Goal: Task Accomplishment & Management: Complete application form

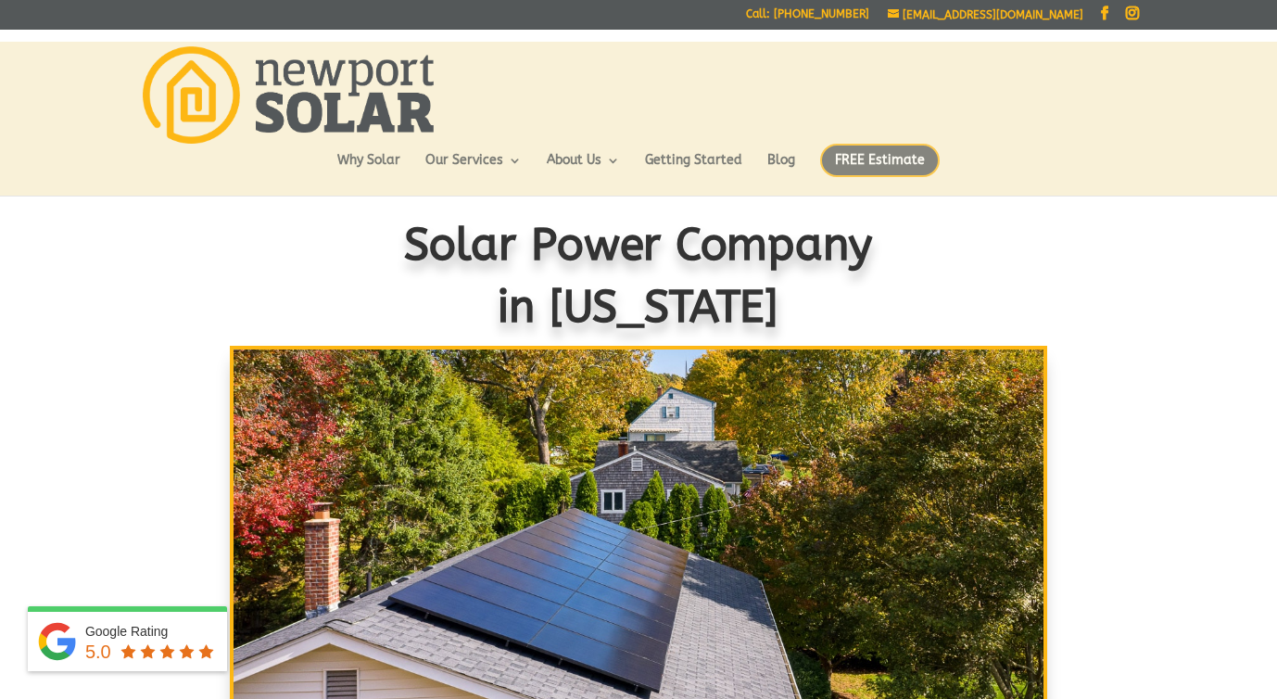
click at [918, 161] on span "FREE Estimate" at bounding box center [880, 160] width 120 height 33
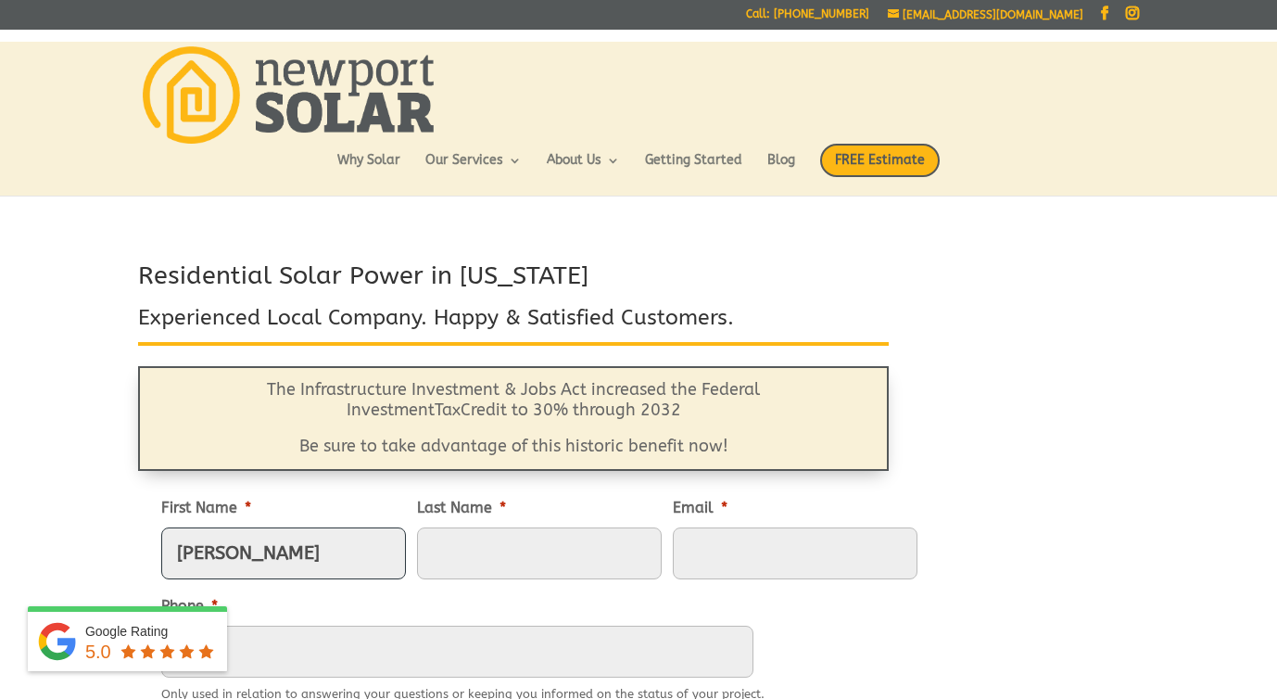
type input "bob"
type input "legare"
click at [703, 566] on input "Email *" at bounding box center [795, 553] width 245 height 52
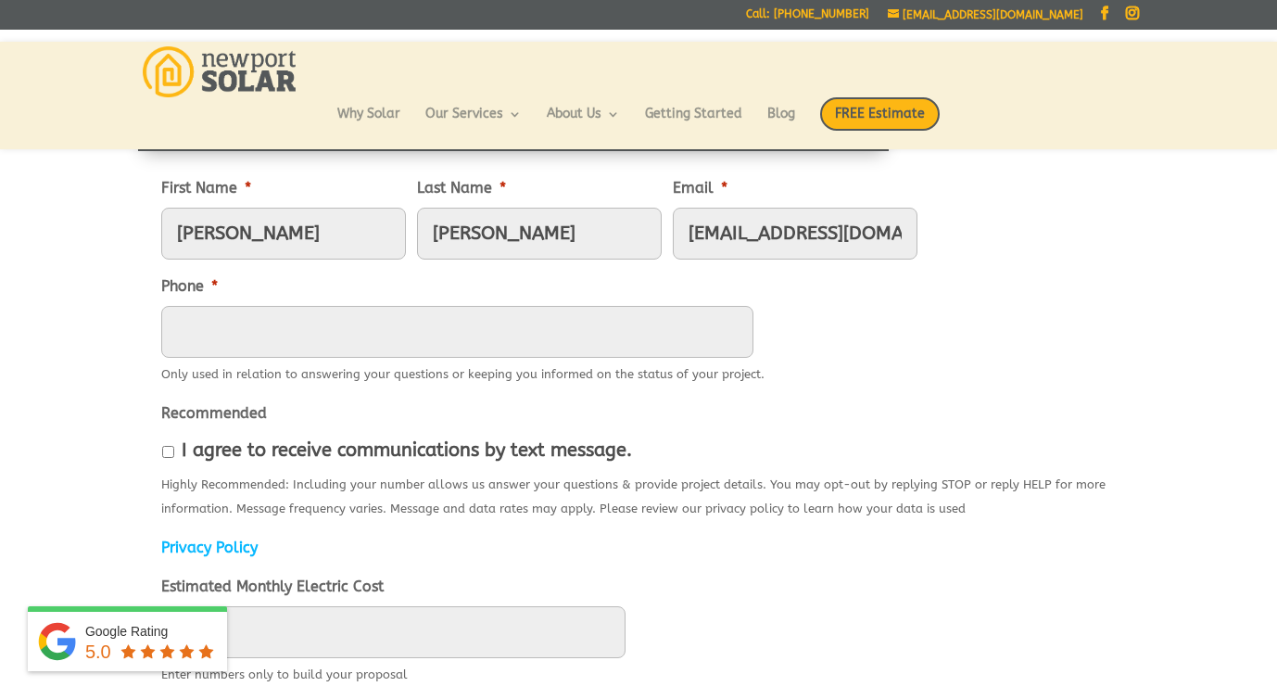
scroll to position [271, 0]
type input "rduffylegare@gmail.com"
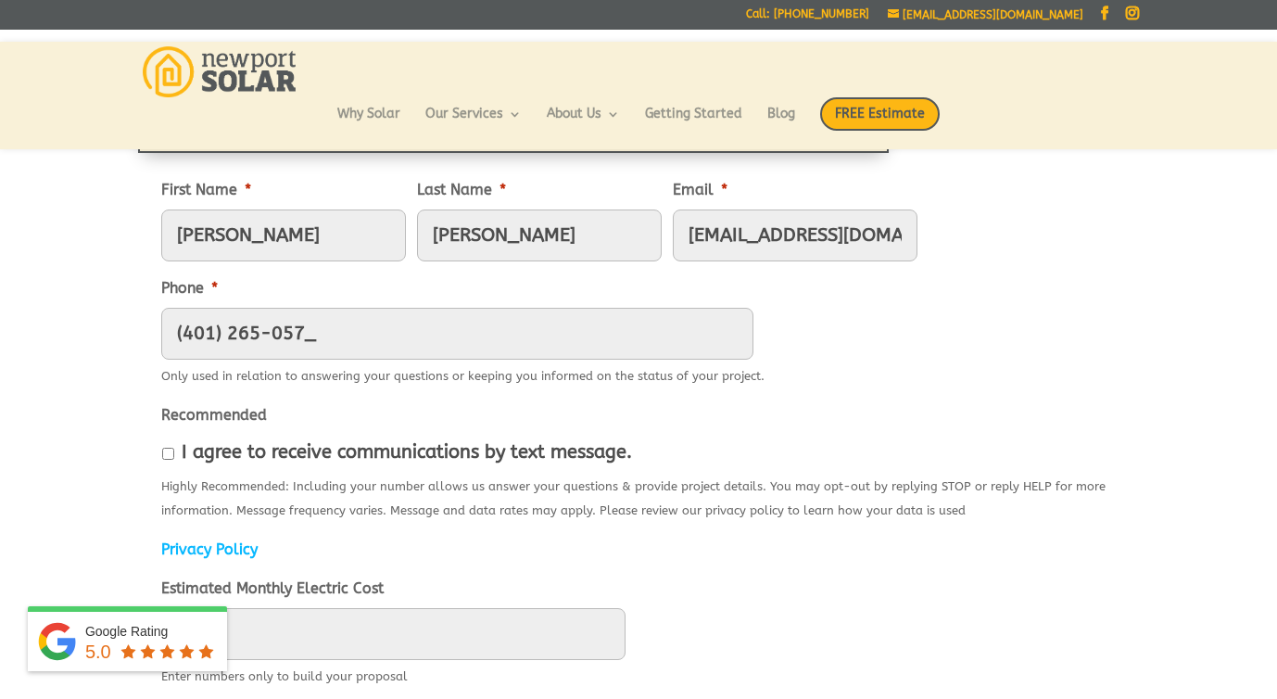
type input "(401) 265-0570"
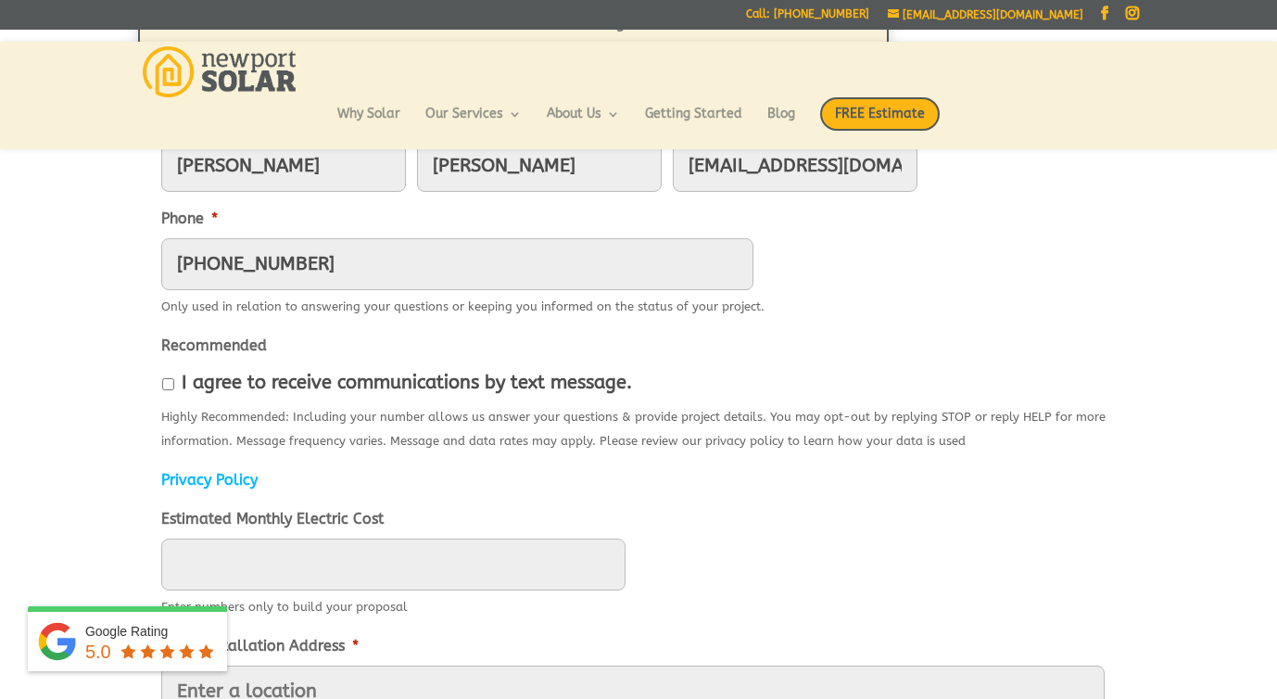
scroll to position [342, 0]
click at [275, 559] on input "Estimated Monthly Electric Cost" at bounding box center [393, 562] width 464 height 52
type input "____"
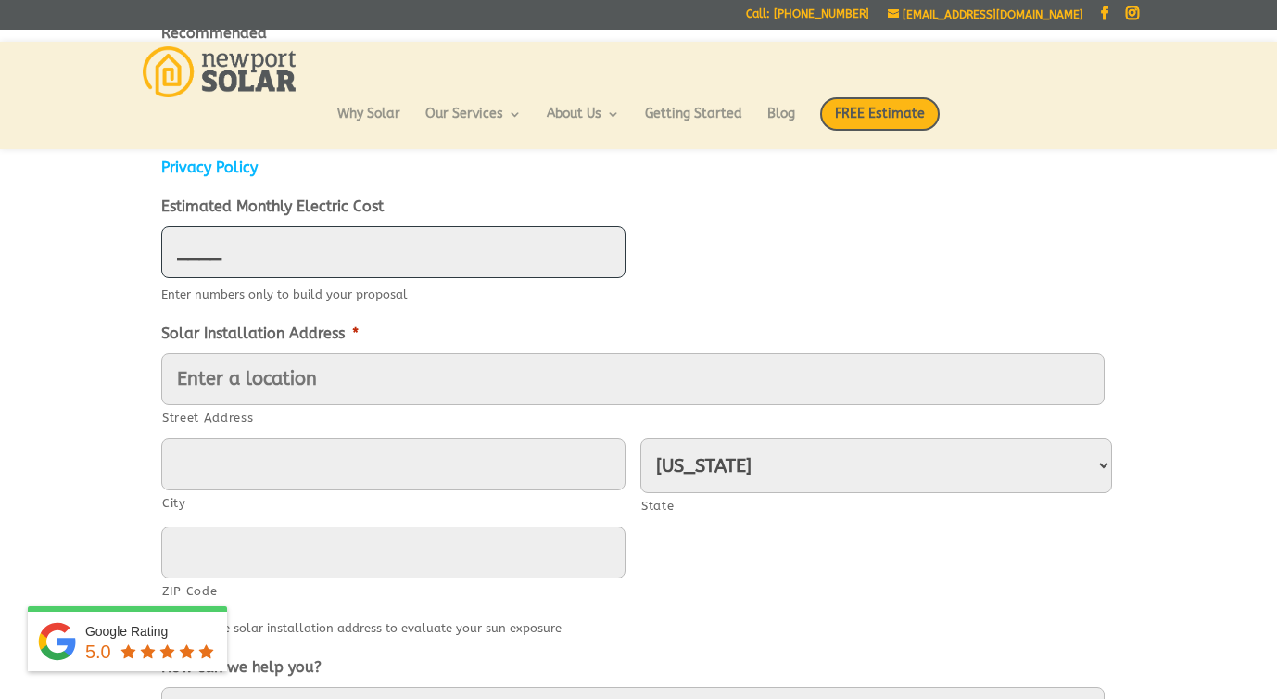
scroll to position [682, 0]
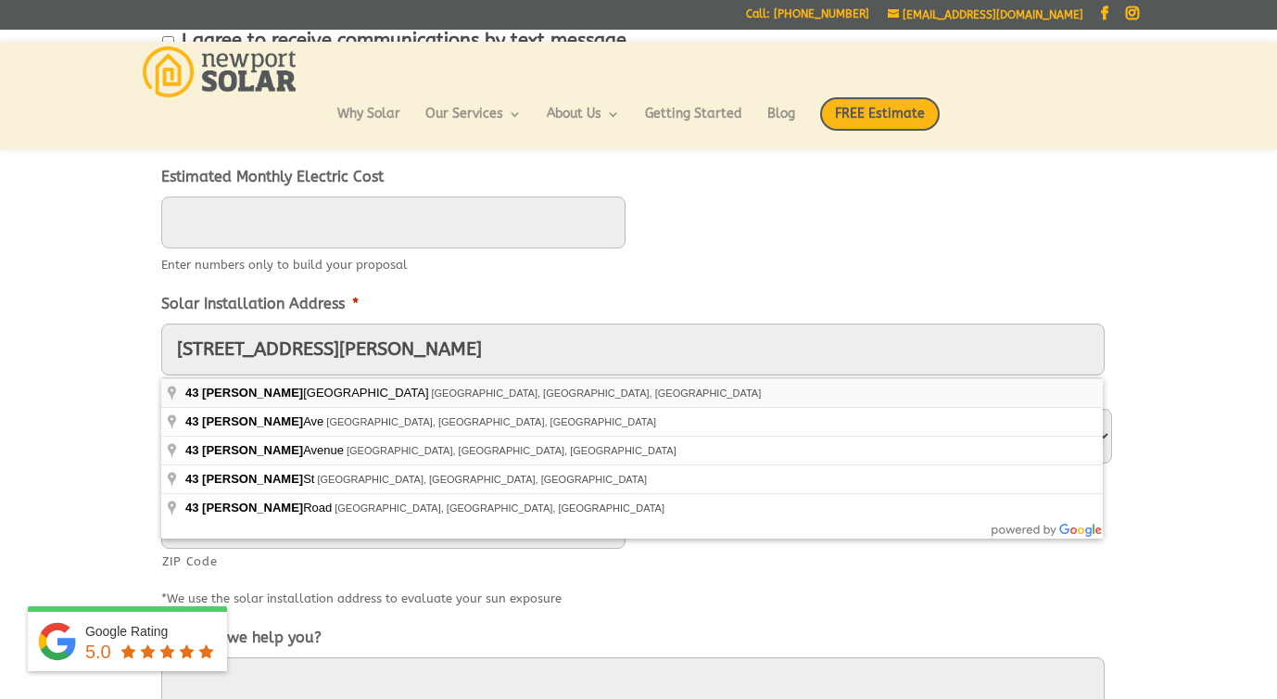
type input "43 Noyes Neck Road"
type input "Westerly"
type input "02891"
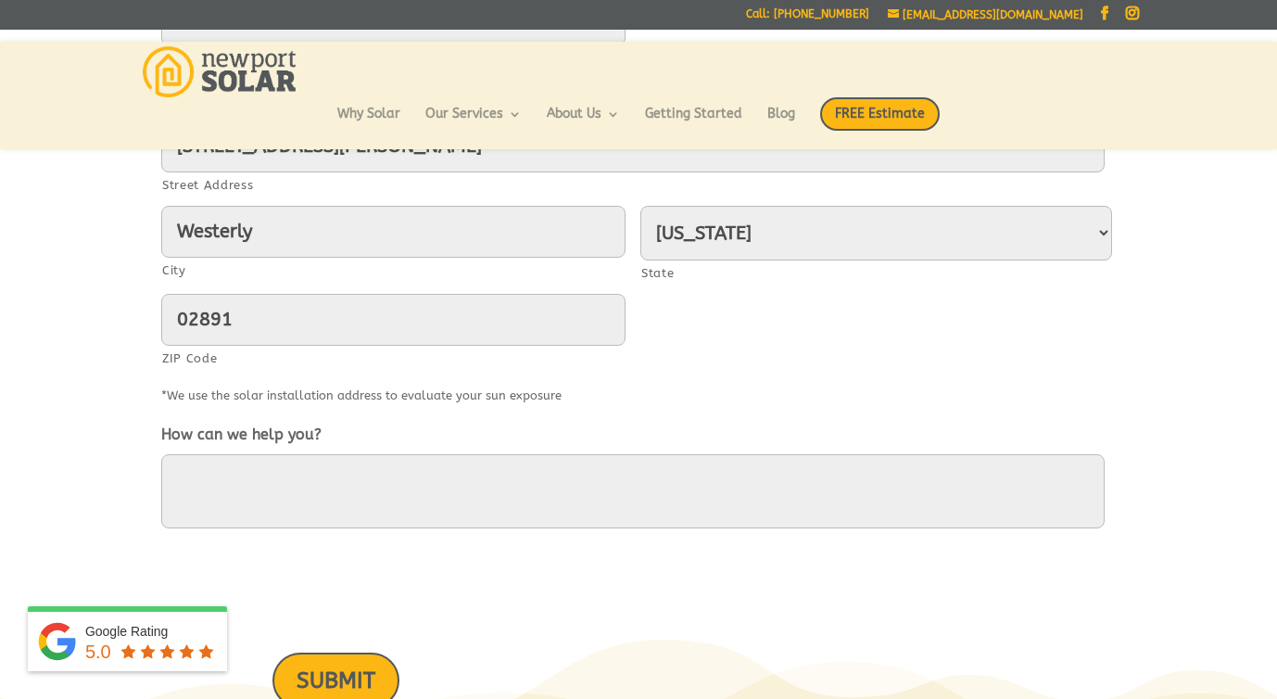
scroll to position [881, 0]
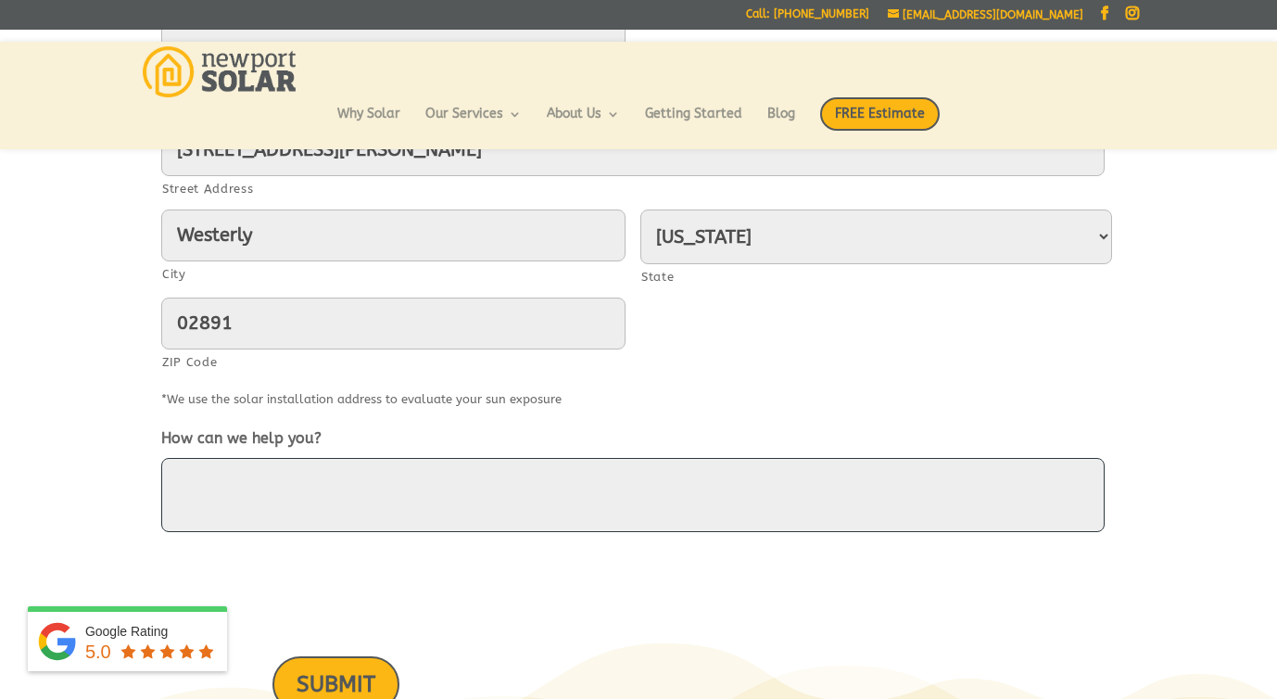
click at [347, 490] on textarea "How can we help you?" at bounding box center [632, 495] width 943 height 74
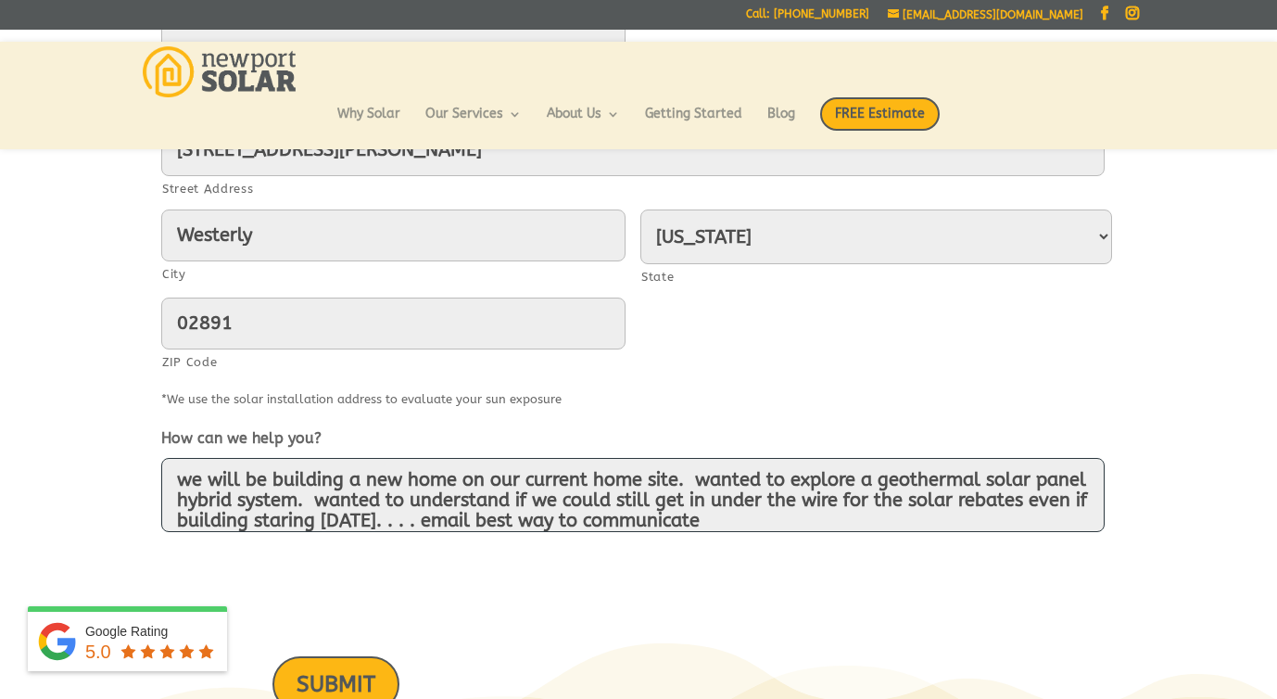
scroll to position [1003, 0]
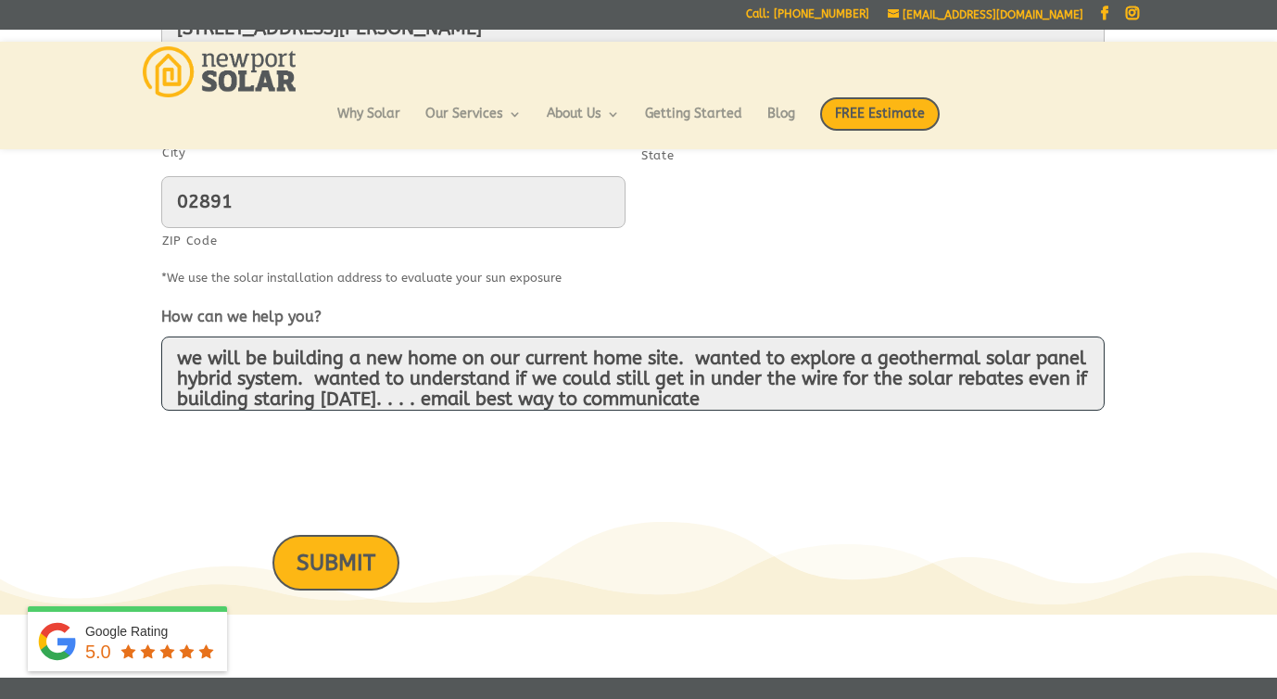
type textarea "we will be building a new home on our current home site. wanted to explore a ge…"
click at [372, 572] on input "SUBMIT" at bounding box center [335, 562] width 127 height 55
